Goal: Find specific page/section: Find specific page/section

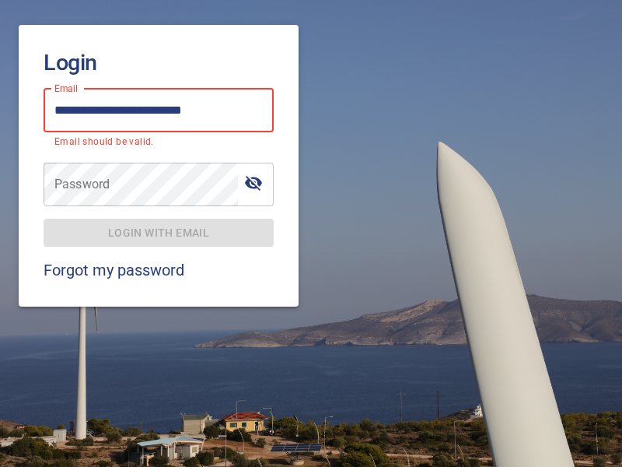
type input "**********"
click at [159, 223] on span "Login with email" at bounding box center [158, 232] width 205 height 19
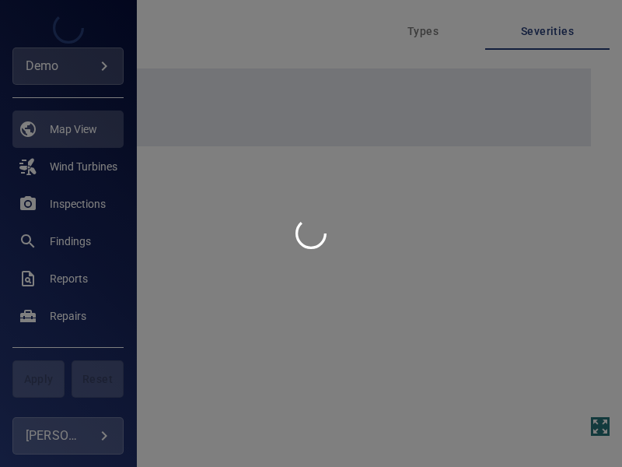
type input "****"
